Goal: Navigation & Orientation: Find specific page/section

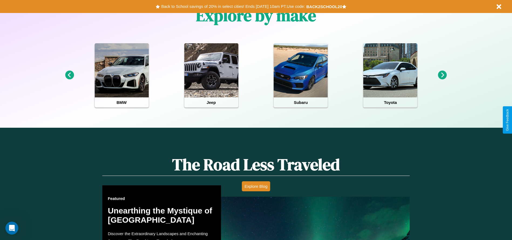
scroll to position [241, 0]
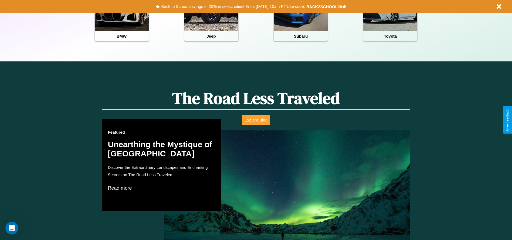
click at [256, 120] on button "Explore Blog" at bounding box center [256, 120] width 28 height 10
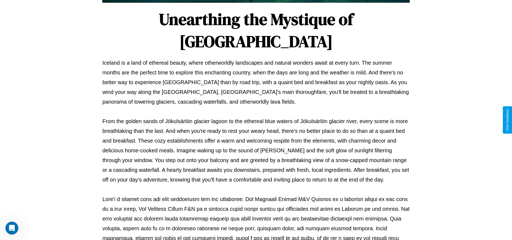
scroll to position [179, 0]
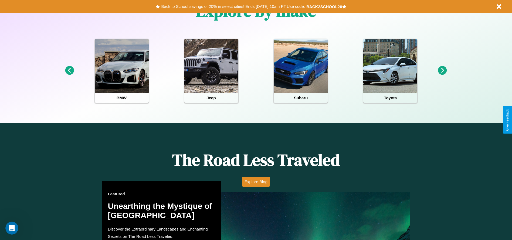
scroll to position [241, 0]
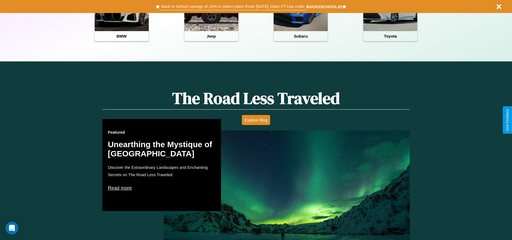
click at [233, 6] on button "Back to School savings of 20% in select cities! Ends [DATE] 10am PT. Use code:" at bounding box center [233, 7] width 146 height 8
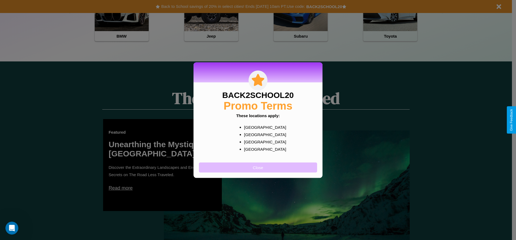
click at [258, 167] on button "Close" at bounding box center [258, 167] width 118 height 10
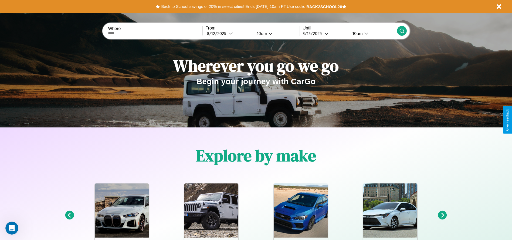
scroll to position [0, 0]
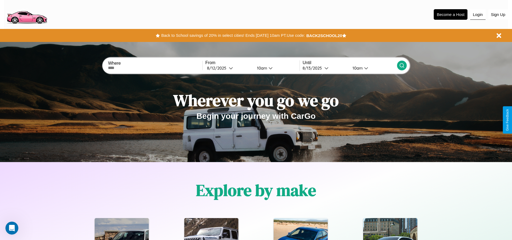
click at [478, 14] on button "Login" at bounding box center [477, 14] width 15 height 10
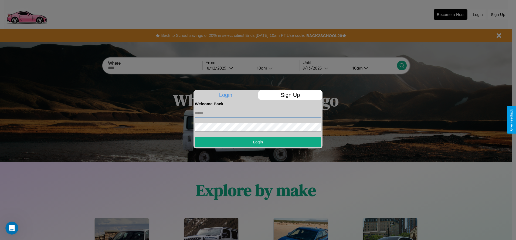
click at [258, 113] on input "text" at bounding box center [258, 113] width 126 height 9
type input "**********"
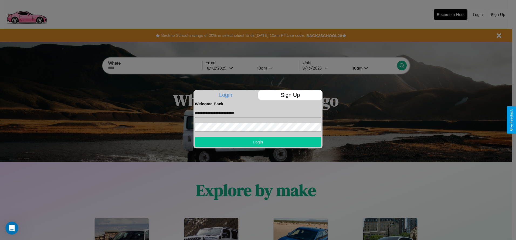
click at [258, 142] on button "Login" at bounding box center [258, 142] width 126 height 10
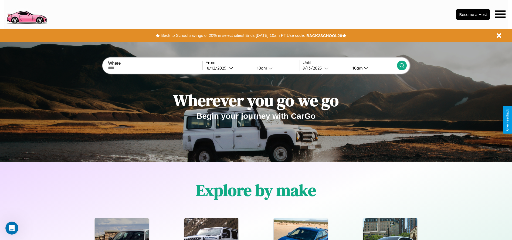
click at [500, 14] on icon at bounding box center [500, 14] width 11 height 8
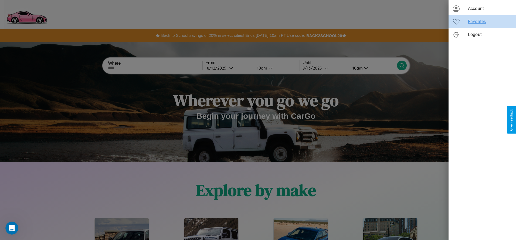
click at [483, 22] on span "Favorites" at bounding box center [490, 21] width 44 height 6
